Goal: Check status: Check status

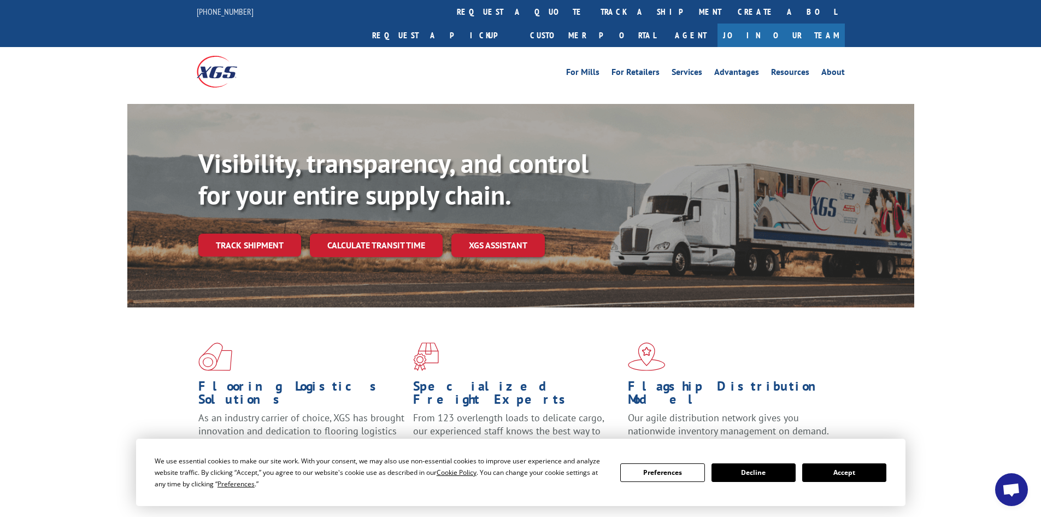
click at [254, 233] on link "Track shipment" at bounding box center [249, 244] width 103 height 23
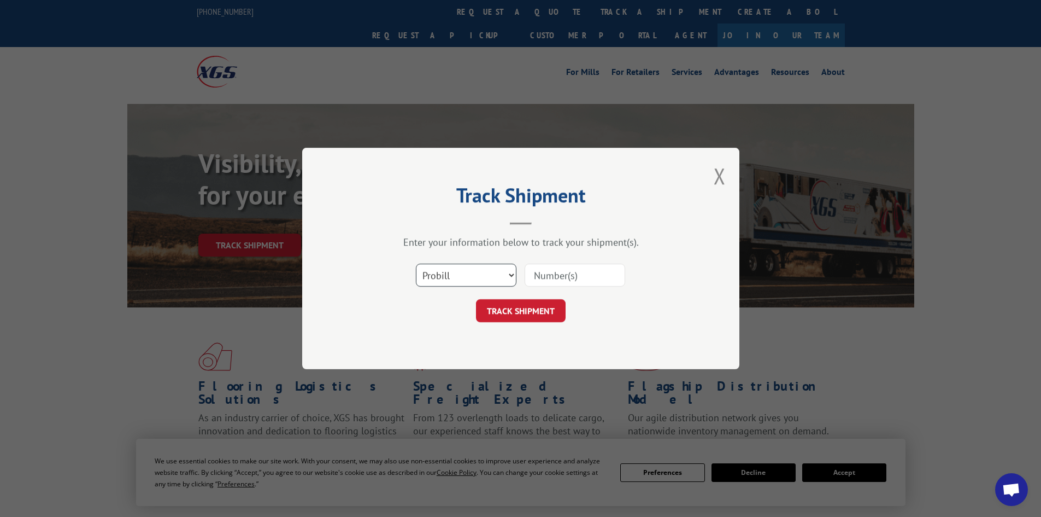
click at [448, 273] on select "Select category... Probill BOL PO" at bounding box center [466, 274] width 101 height 23
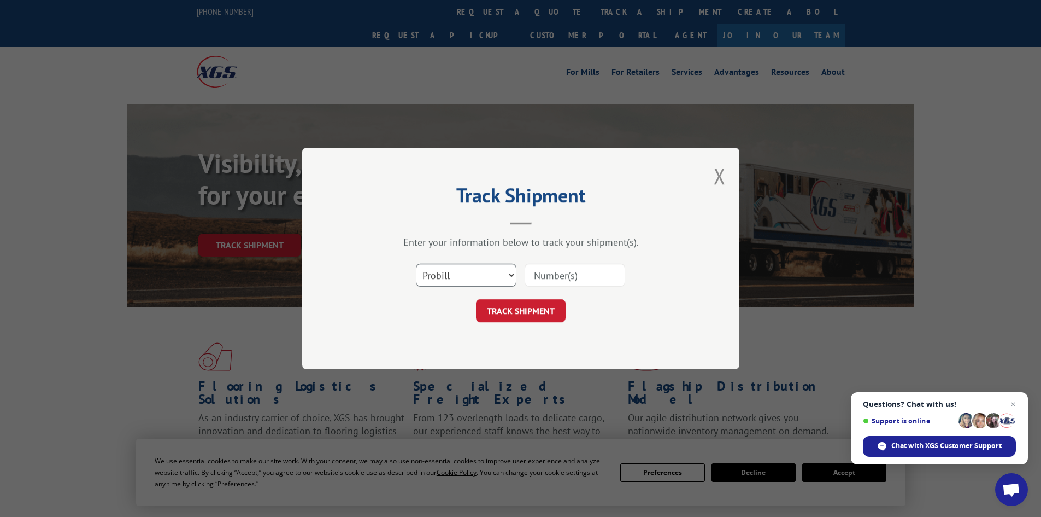
select select "po"
click at [416, 263] on select "Select category... Probill BOL PO" at bounding box center [466, 274] width 101 height 23
click at [561, 274] on input at bounding box center [575, 274] width 101 height 23
type input "f 7501"
click button "TRACK SHIPMENT" at bounding box center [521, 310] width 90 height 23
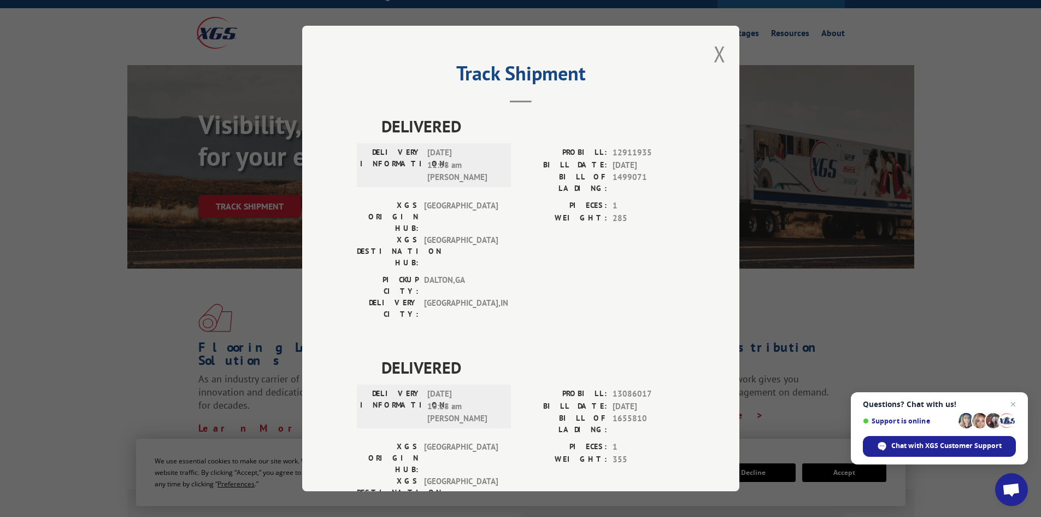
scroll to position [55, 0]
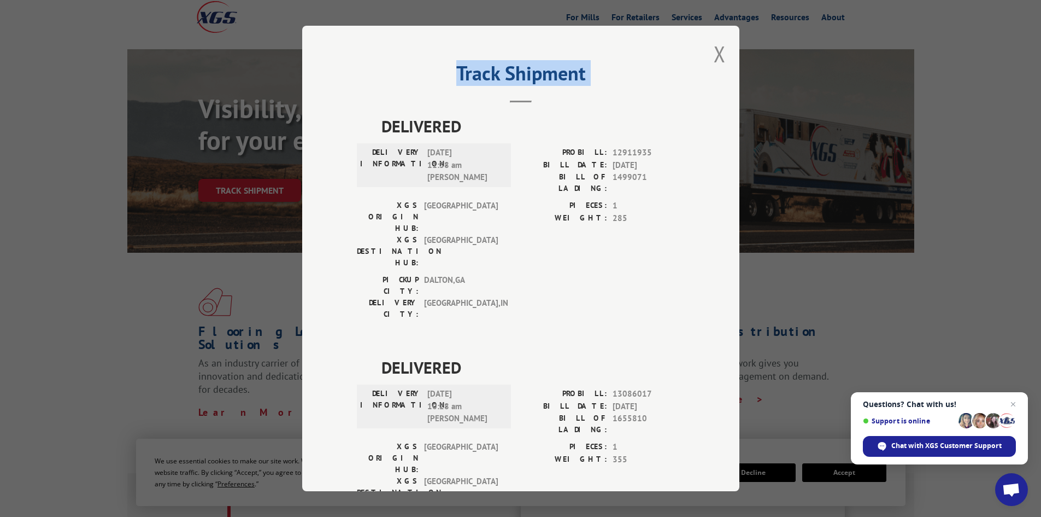
drag, startPoint x: 24, startPoint y: 102, endPoint x: 31, endPoint y: 93, distance: 11.3
click at [31, 95] on div "Track Shipment DELIVERED DELIVERY INFORMATION: [DATE] 11:38 am [PERSON_NAME]: 1…" at bounding box center [520, 258] width 1041 height 517
